Goal: Task Accomplishment & Management: Manage account settings

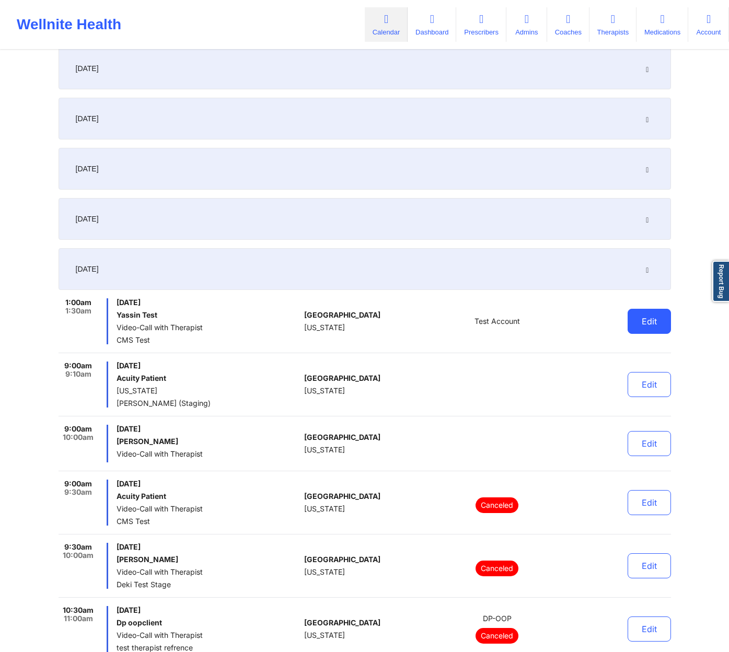
click at [645, 315] on button "Edit" at bounding box center [648, 321] width 43 height 25
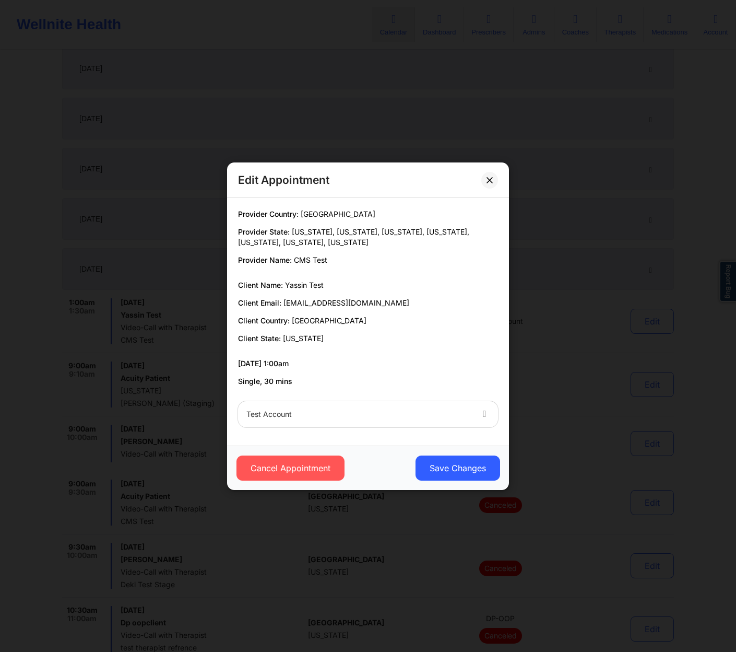
click at [447, 417] on div at bounding box center [360, 414] width 226 height 13
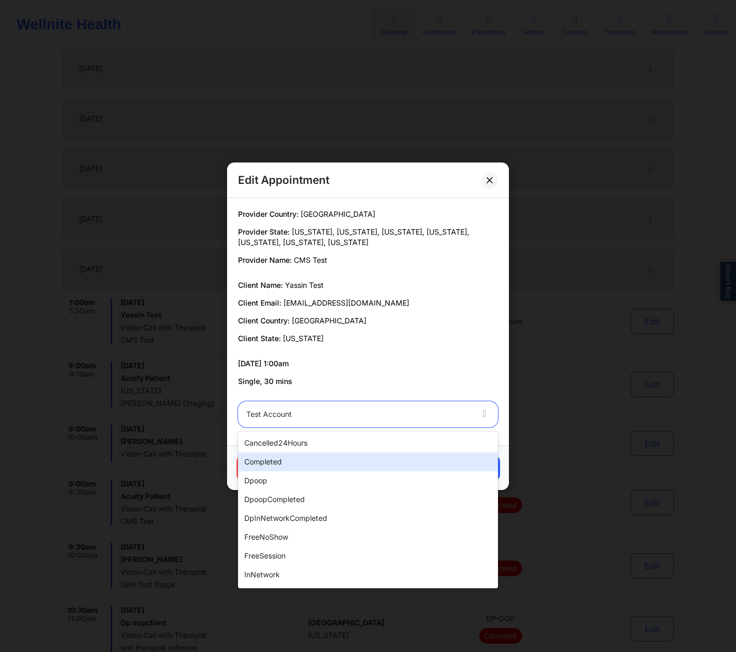
click at [299, 462] on div "completed" at bounding box center [368, 461] width 260 height 19
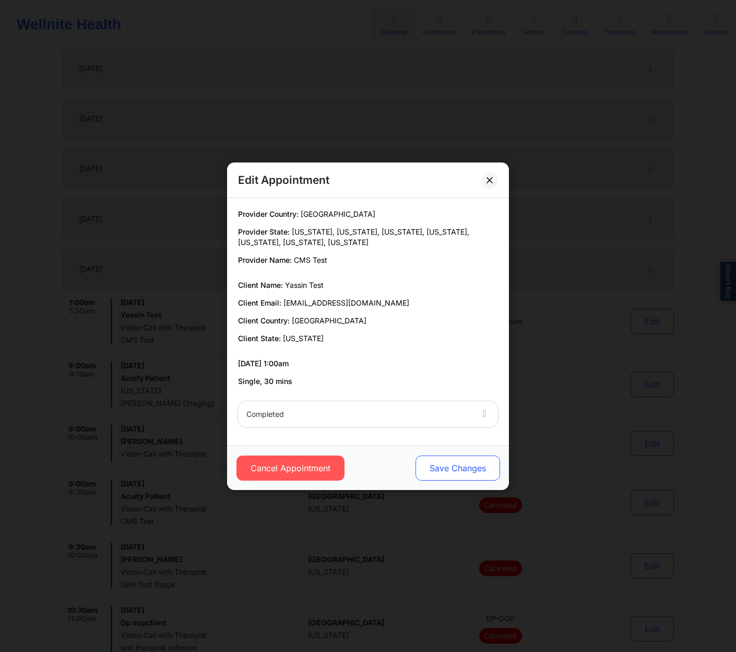
click at [470, 465] on button "Save Changes" at bounding box center [458, 467] width 85 height 25
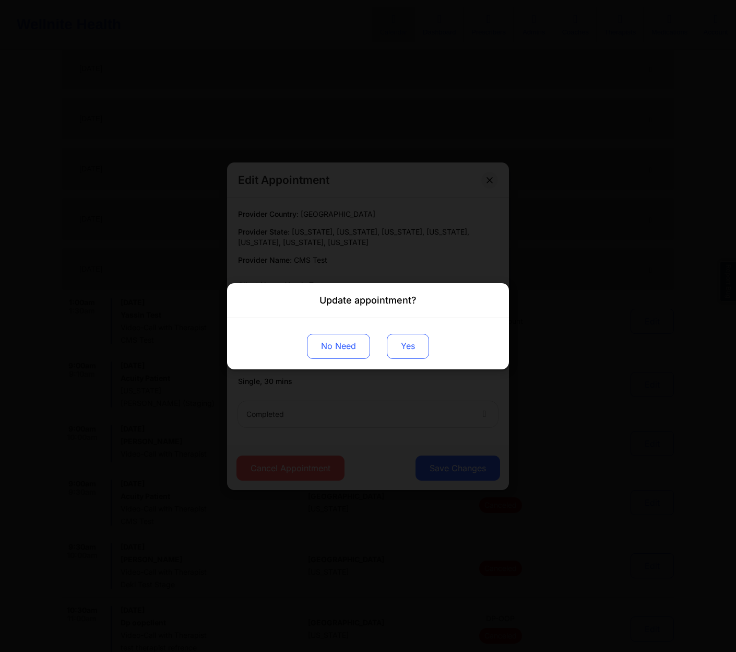
click at [411, 337] on button "Yes" at bounding box center [408, 345] width 42 height 25
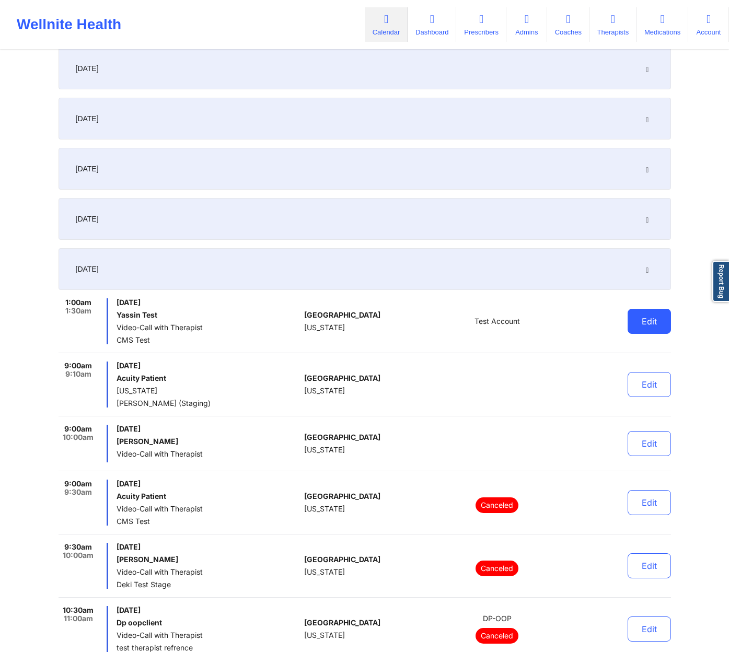
click at [639, 319] on button "Edit" at bounding box center [648, 321] width 43 height 25
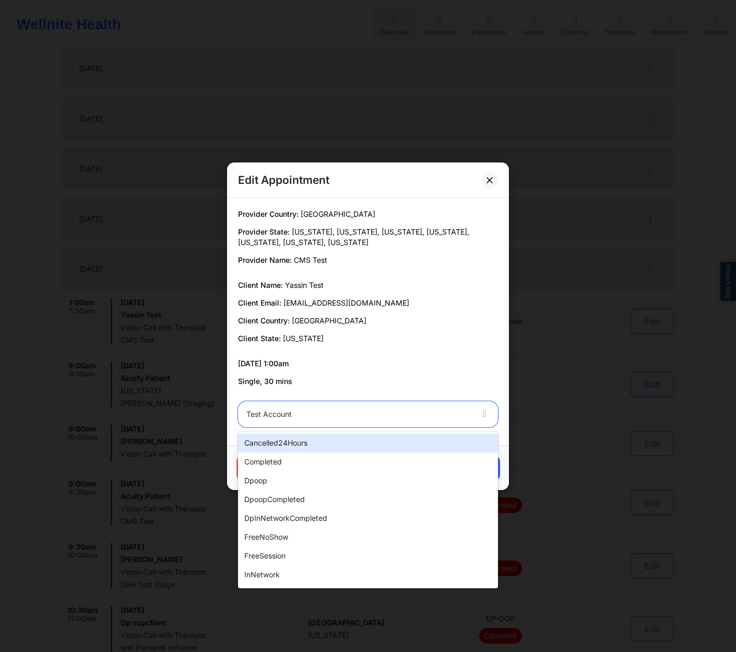
click at [406, 423] on div "Test Account" at bounding box center [360, 414] width 226 height 26
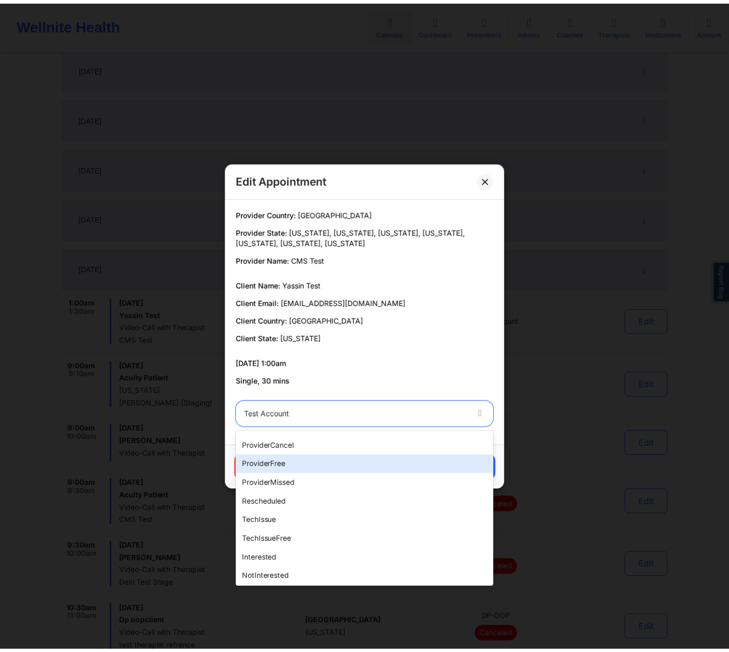
scroll to position [261, 0]
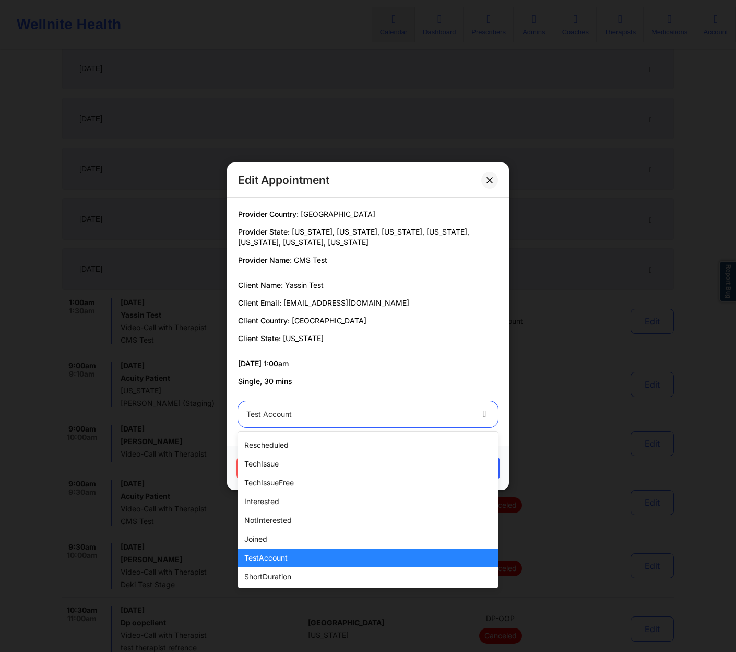
click at [343, 560] on div "testAccount" at bounding box center [368, 557] width 260 height 19
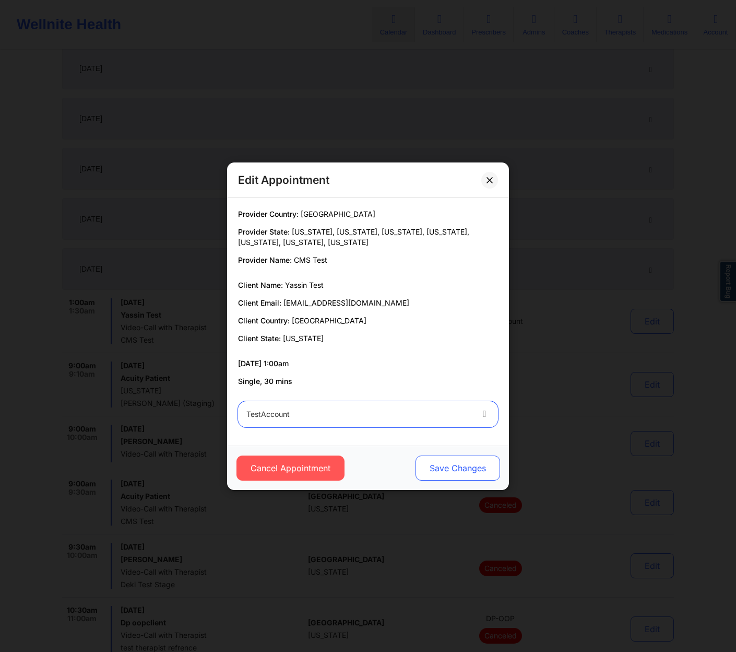
click at [466, 473] on button "Save Changes" at bounding box center [458, 467] width 85 height 25
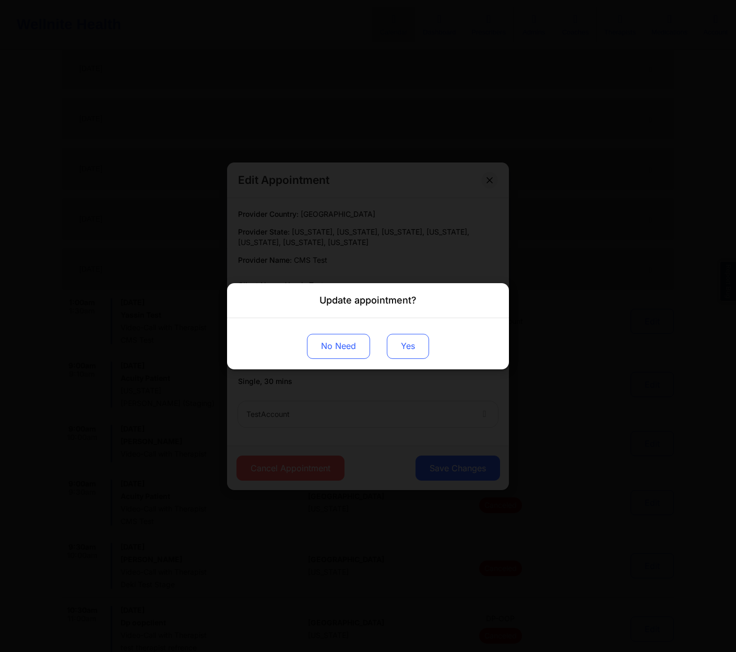
click at [421, 335] on button "Yes" at bounding box center [408, 345] width 42 height 25
